Goal: Information Seeking & Learning: Learn about a topic

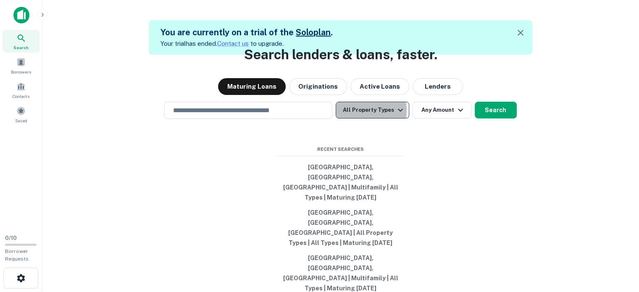
click at [363, 118] on button "All Property Types" at bounding box center [372, 110] width 73 height 17
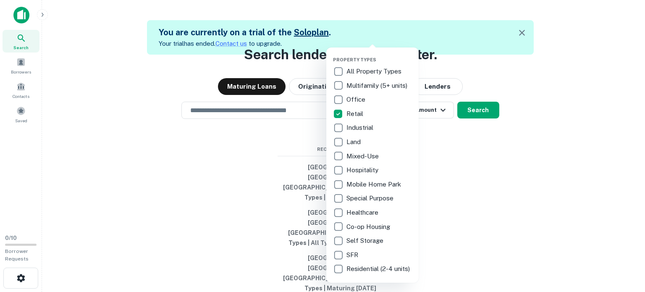
click at [212, 176] on div at bounding box center [322, 146] width 645 height 292
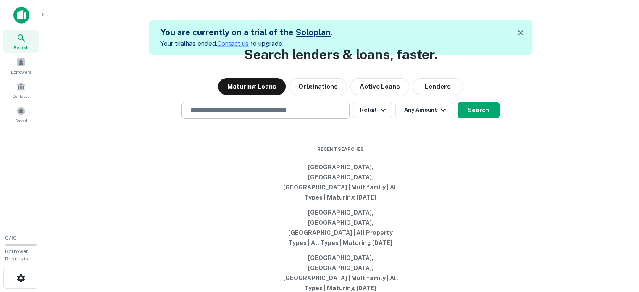
click at [218, 115] on input "text" at bounding box center [265, 110] width 160 height 10
type input "*"
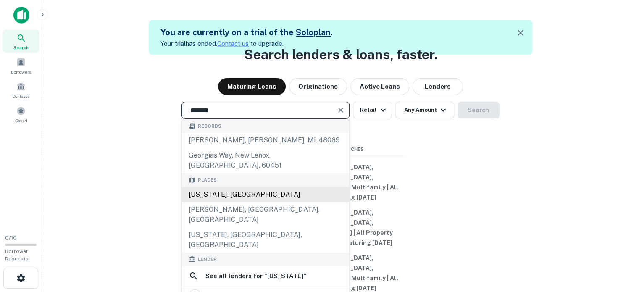
click at [286, 202] on div "[US_STATE], [GEOGRAPHIC_DATA]" at bounding box center [265, 194] width 167 height 15
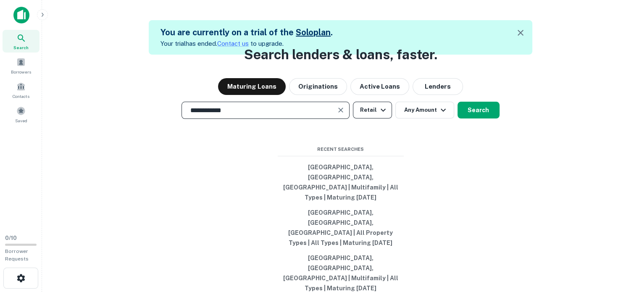
type input "**********"
click at [378, 115] on icon "button" at bounding box center [383, 110] width 10 height 10
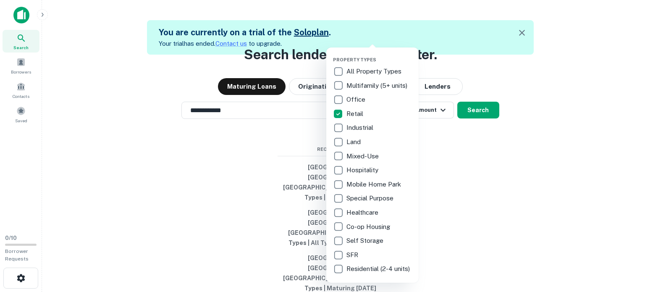
click at [463, 181] on div at bounding box center [322, 146] width 645 height 292
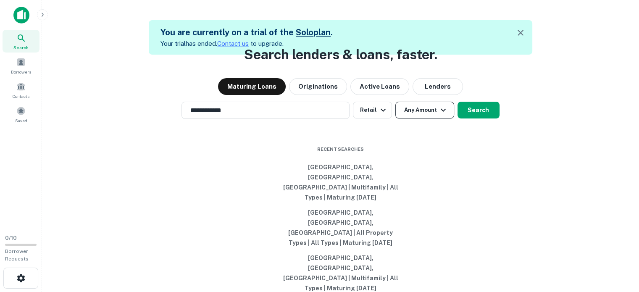
click at [430, 118] on button "Any Amount" at bounding box center [424, 110] width 59 height 17
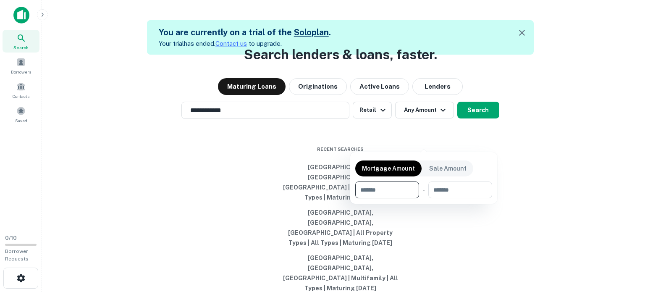
click at [381, 192] on input "number" at bounding box center [384, 189] width 58 height 17
type input "*******"
click at [467, 142] on div at bounding box center [322, 146] width 645 height 292
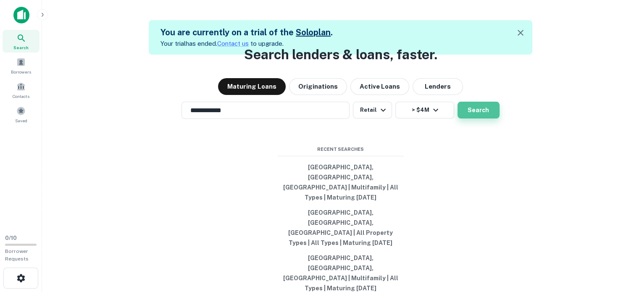
click at [476, 118] on button "Search" at bounding box center [478, 110] width 42 height 17
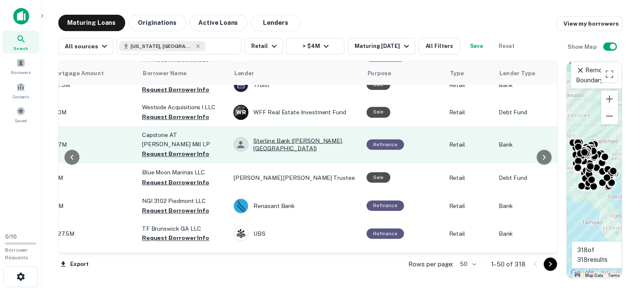
scroll to position [210, 226]
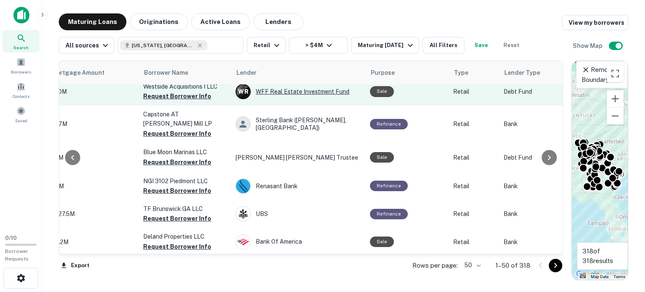
click at [304, 93] on div "W R WFF Real Estate Investment Fund" at bounding box center [299, 91] width 126 height 15
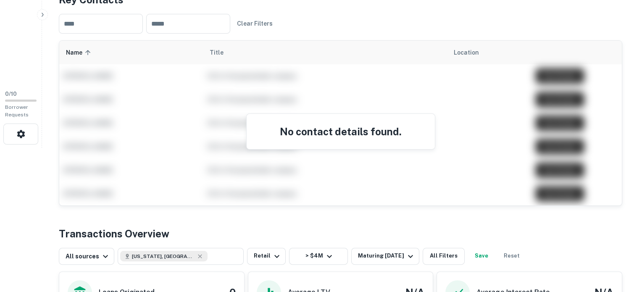
scroll to position [294, 0]
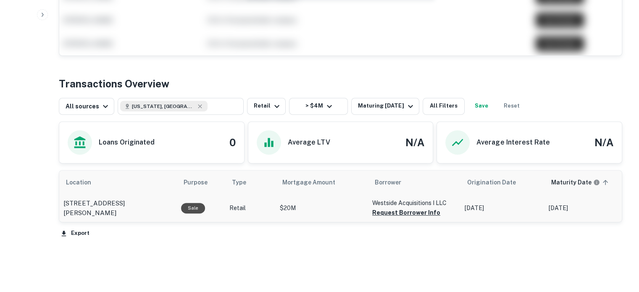
drag, startPoint x: 175, startPoint y: 208, endPoint x: 62, endPoint y: 206, distance: 112.6
click at [62, 206] on td "[STREET_ADDRESS][PERSON_NAME]" at bounding box center [118, 208] width 118 height 28
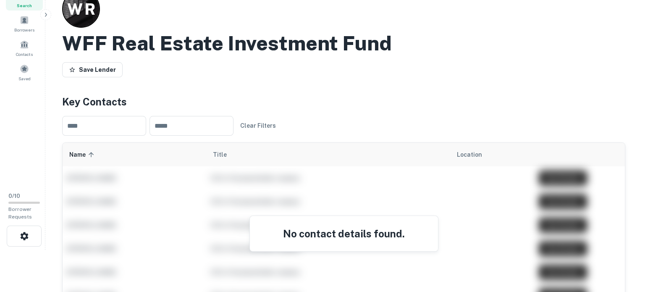
scroll to position [0, 0]
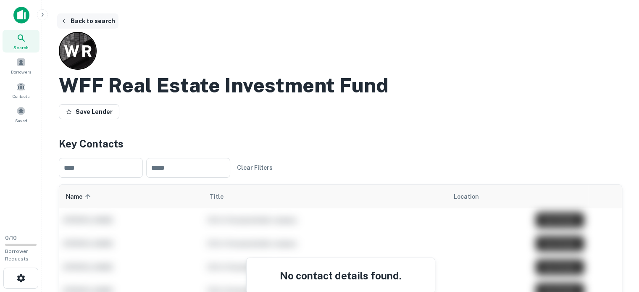
click at [77, 18] on button "Back to search" at bounding box center [87, 20] width 61 height 15
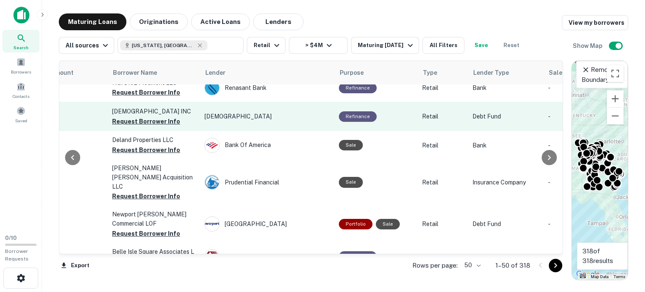
scroll to position [378, 257]
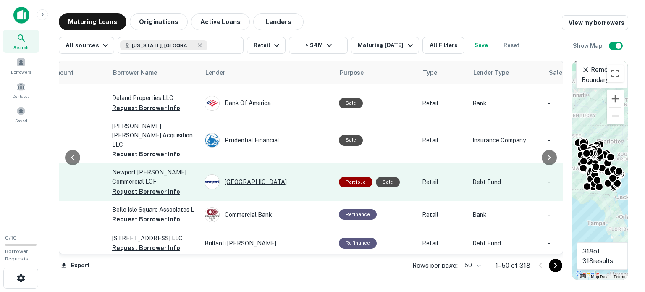
click at [242, 174] on div "[GEOGRAPHIC_DATA]" at bounding box center [268, 181] width 126 height 15
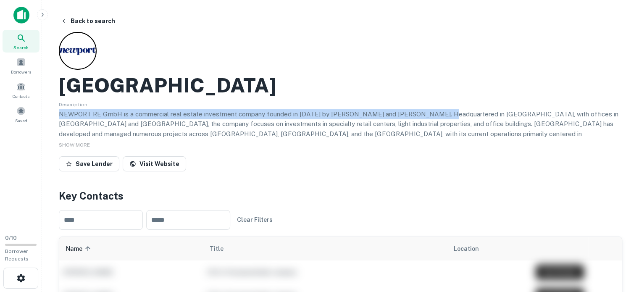
drag, startPoint x: 61, startPoint y: 115, endPoint x: 431, endPoint y: 116, distance: 370.0
click at [433, 117] on p "NEWPORT RE GmbH is a commercial real estate investment company founded in [DATE…" at bounding box center [340, 138] width 563 height 59
drag, startPoint x: 410, startPoint y: 111, endPoint x: 198, endPoint y: 114, distance: 211.3
copy p "NEWPORT RE GmbH is a commercial real estate investment company founded in [DATE…"
click at [89, 20] on button "Back to search" at bounding box center [87, 20] width 61 height 15
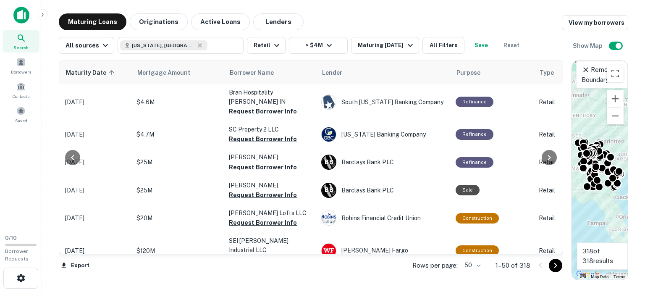
scroll to position [1292, 140]
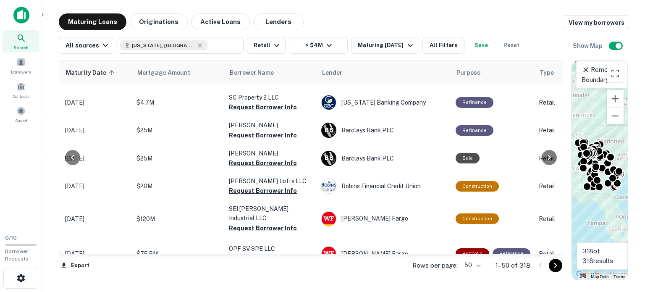
click at [470, 263] on body "Search Borrowers Contacts Saved 0 / 10 Borrower Requests Maturing Loans Origina…" at bounding box center [322, 146] width 645 height 292
click at [473, 273] on li "100" at bounding box center [473, 274] width 24 height 15
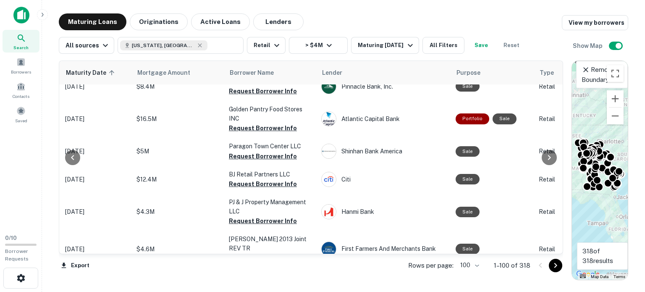
scroll to position [2788, 140]
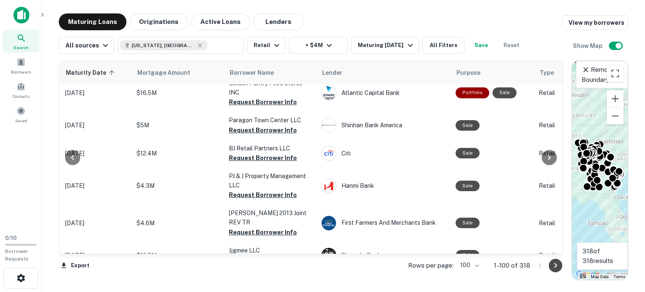
click at [553, 265] on icon "Go to next page" at bounding box center [556, 265] width 10 height 10
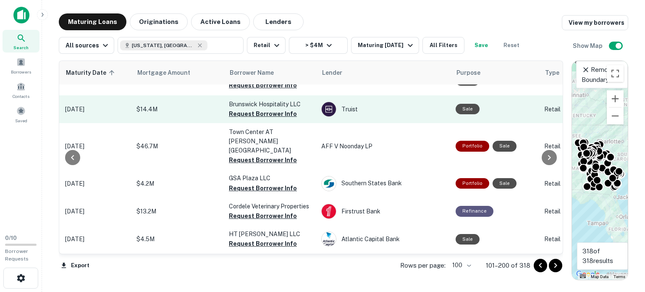
scroll to position [2890, 140]
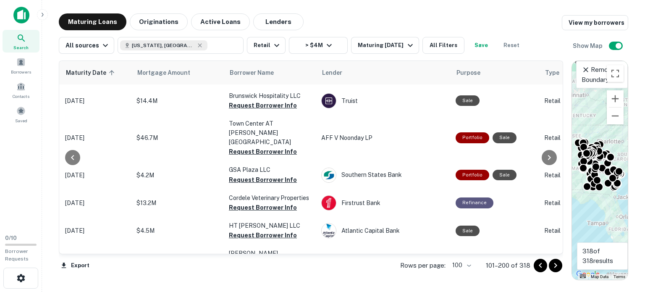
click at [558, 267] on icon "Go to next page" at bounding box center [556, 265] width 10 height 10
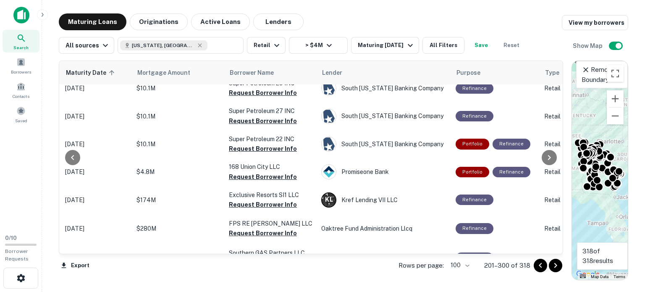
scroll to position [0, 140]
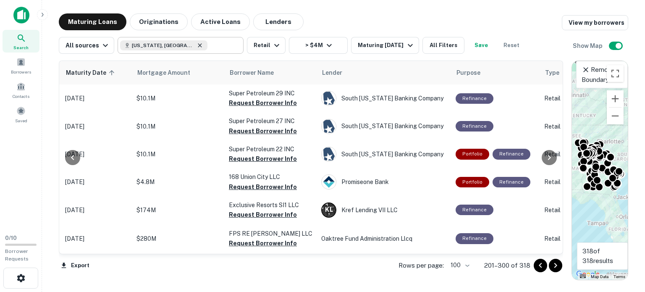
click at [198, 45] on icon at bounding box center [200, 45] width 4 height 4
type input "**********"
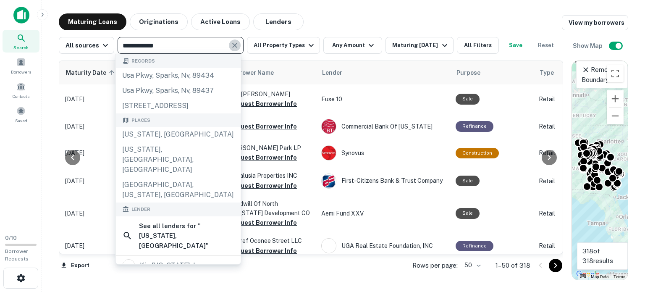
click at [235, 44] on icon "Clear" at bounding box center [235, 45] width 8 height 8
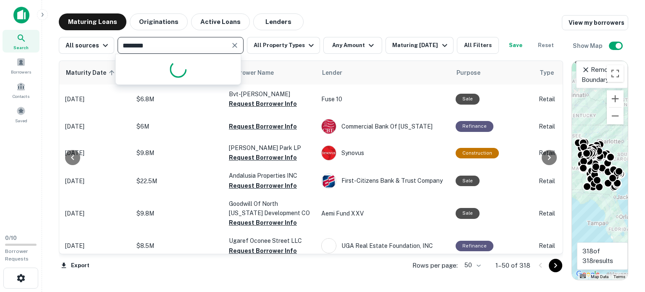
type input "********"
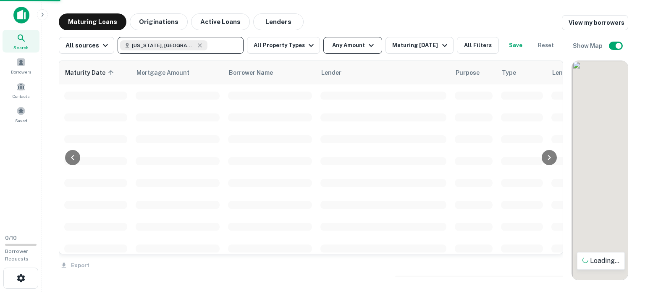
click at [340, 43] on button "Any Amount" at bounding box center [352, 45] width 59 height 17
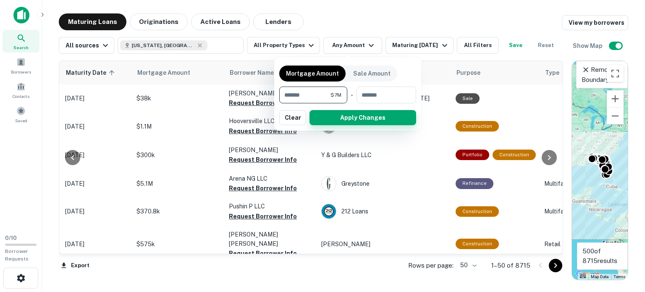
type input "*******"
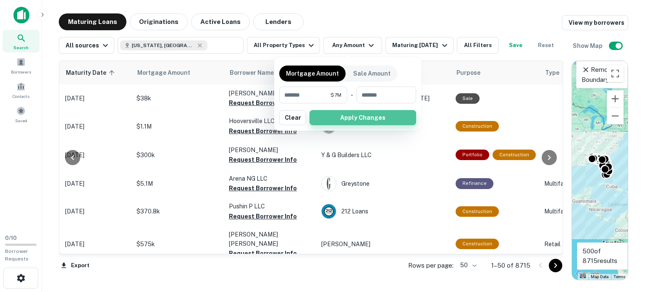
click at [336, 117] on button "Apply Changes" at bounding box center [363, 117] width 107 height 15
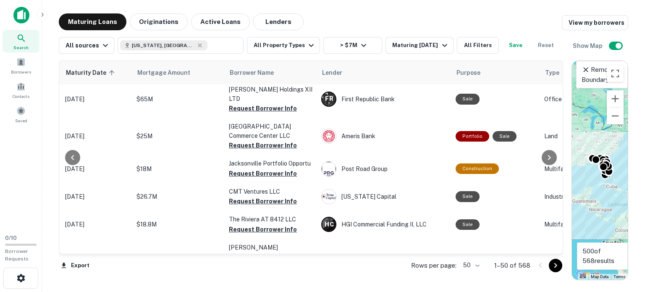
scroll to position [630, 140]
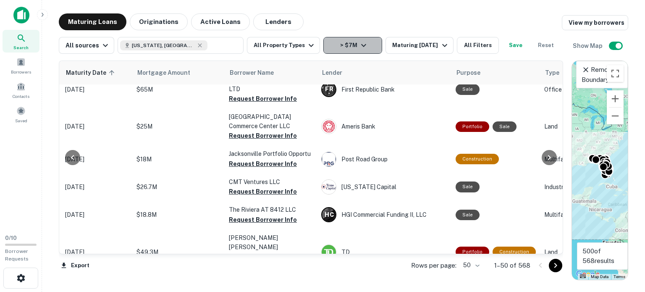
click at [364, 45] on button "> $7M" at bounding box center [352, 45] width 59 height 17
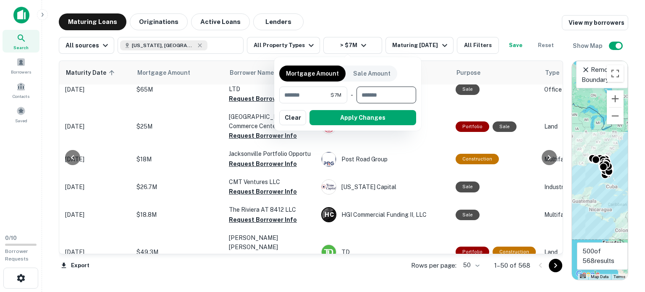
click at [377, 93] on input "number" at bounding box center [384, 95] width 54 height 17
type input "********"
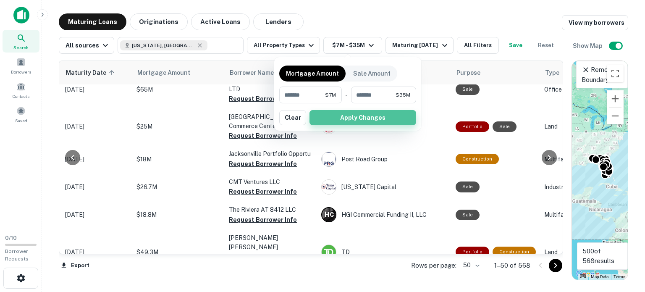
click at [371, 121] on button "Apply Changes" at bounding box center [363, 117] width 107 height 15
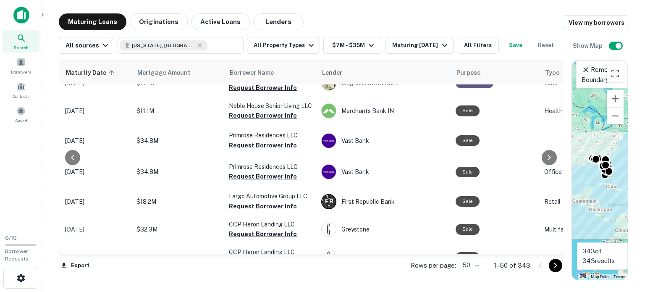
scroll to position [1329, 140]
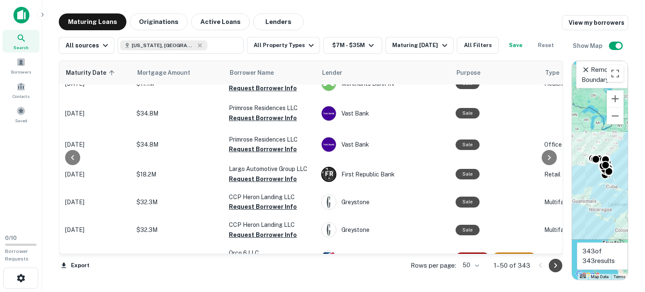
click at [553, 263] on icon "Go to next page" at bounding box center [556, 265] width 10 height 10
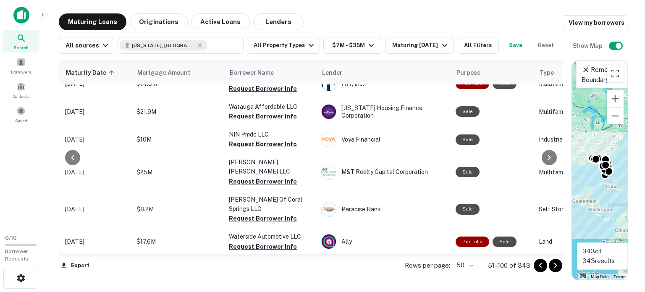
scroll to position [800, 140]
